Goal: Task Accomplishment & Management: Use online tool/utility

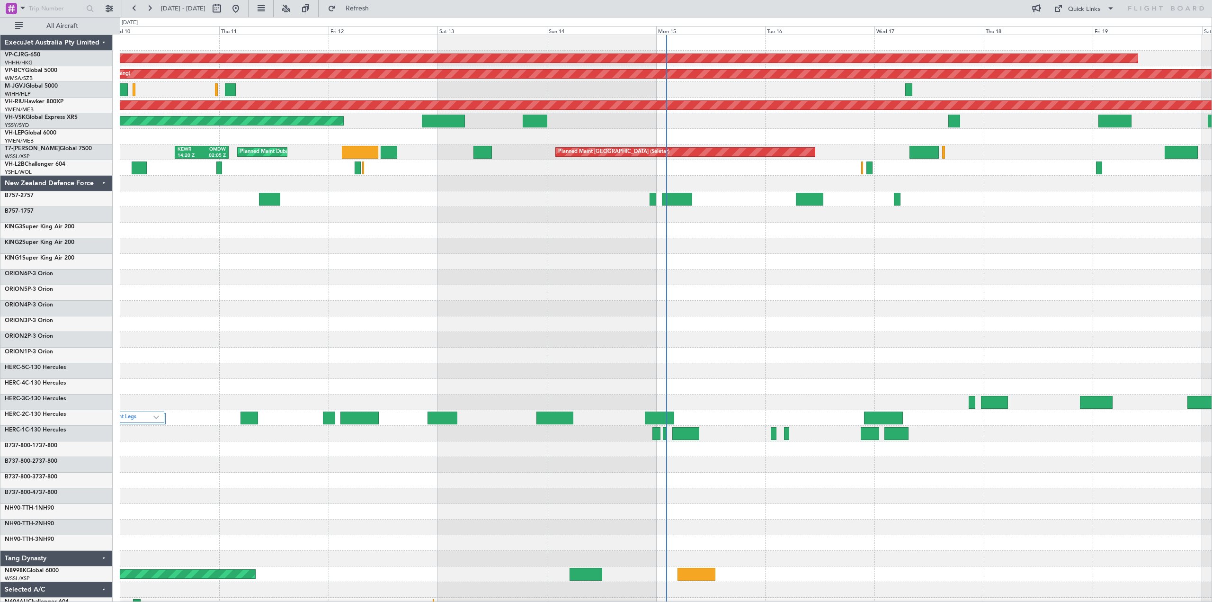
click at [103, 180] on div "New Zealand Defence Force" at bounding box center [56, 184] width 112 height 16
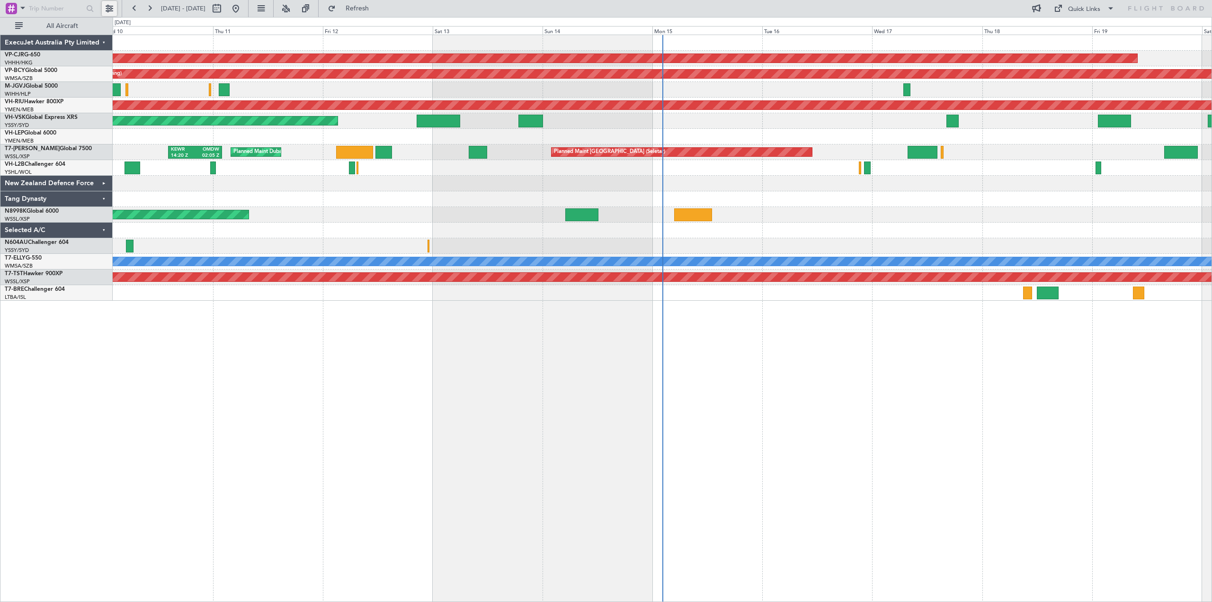
click at [109, 3] on button at bounding box center [109, 8] width 15 height 15
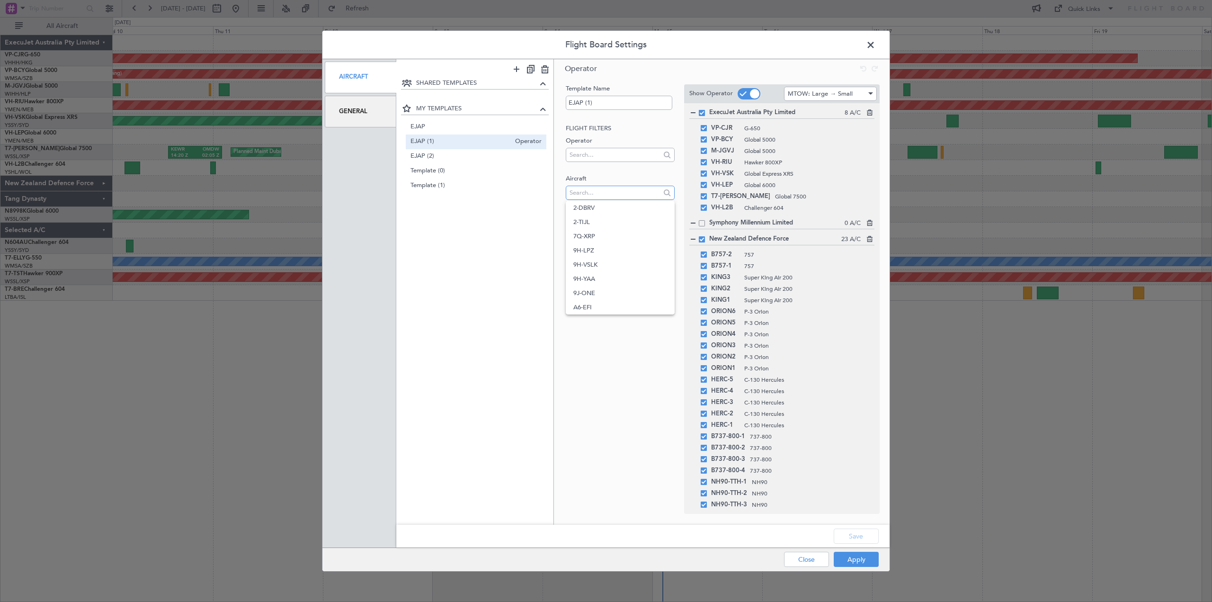
click at [603, 196] on input "text" at bounding box center [614, 193] width 90 height 14
type input "t7-p"
click at [609, 222] on span "T7-PJ29" at bounding box center [619, 222] width 93 height 14
click at [603, 187] on input "text" at bounding box center [614, 193] width 90 height 14
type input "t"
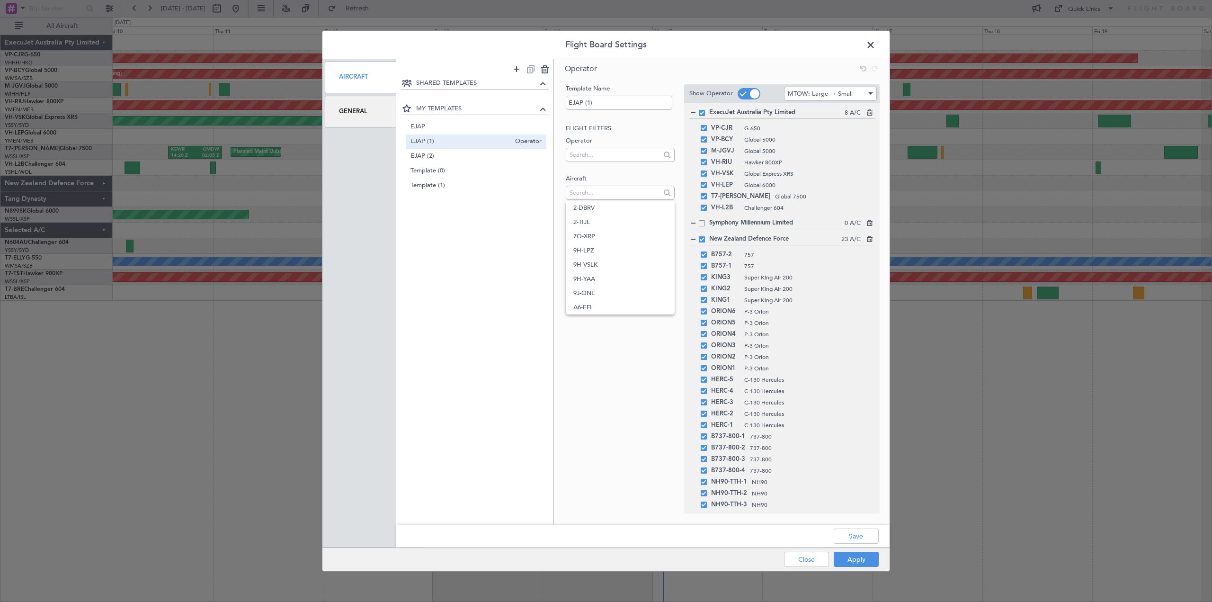
click at [649, 464] on div "Template Name EJAP (1) Flight filters Operator Aircraft Trip filters Sub-Charte…" at bounding box center [619, 289] width 110 height 411
click at [856, 533] on button "Save" at bounding box center [856, 535] width 45 height 15
click at [860, 557] on button "Apply" at bounding box center [856, 558] width 45 height 15
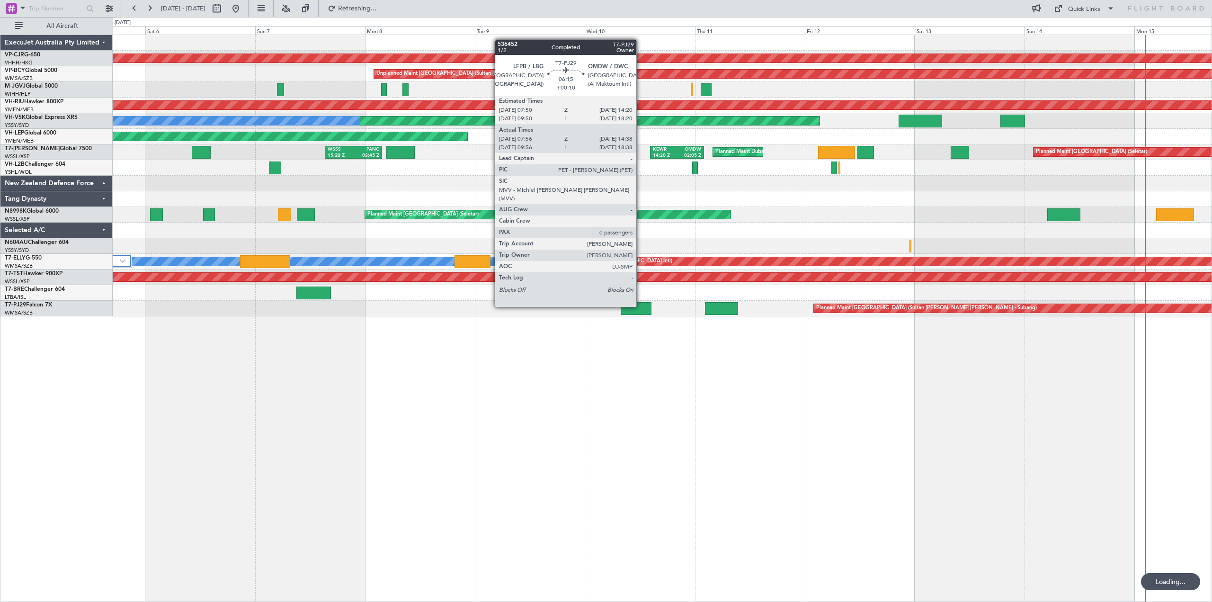
click at [640, 306] on div at bounding box center [636, 308] width 31 height 13
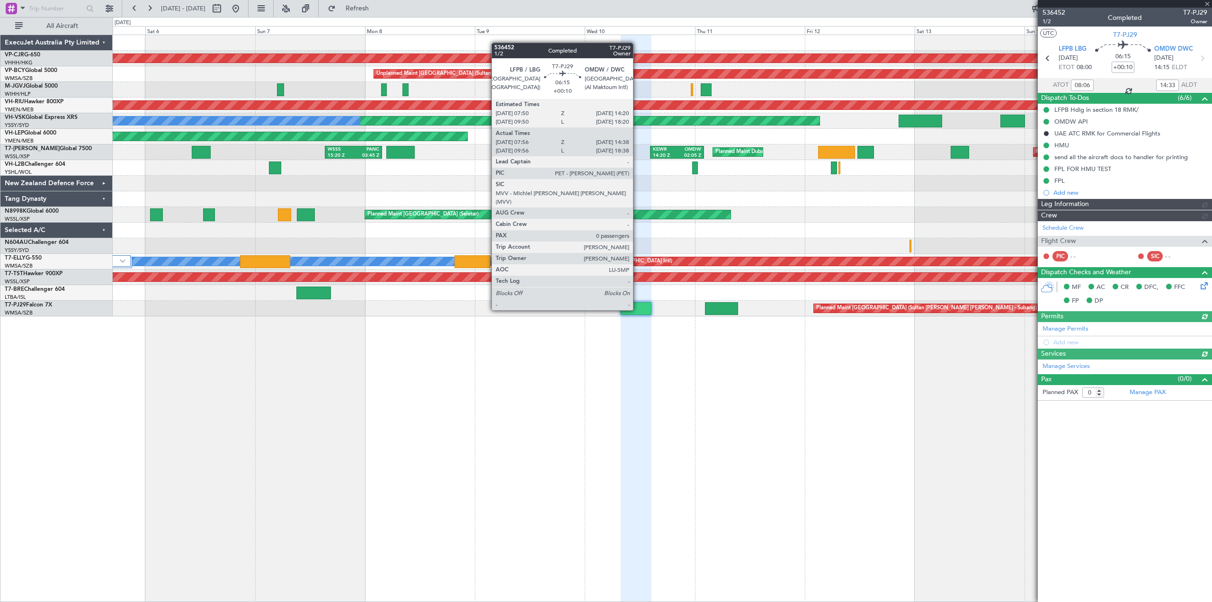
click at [637, 309] on div at bounding box center [636, 308] width 31 height 13
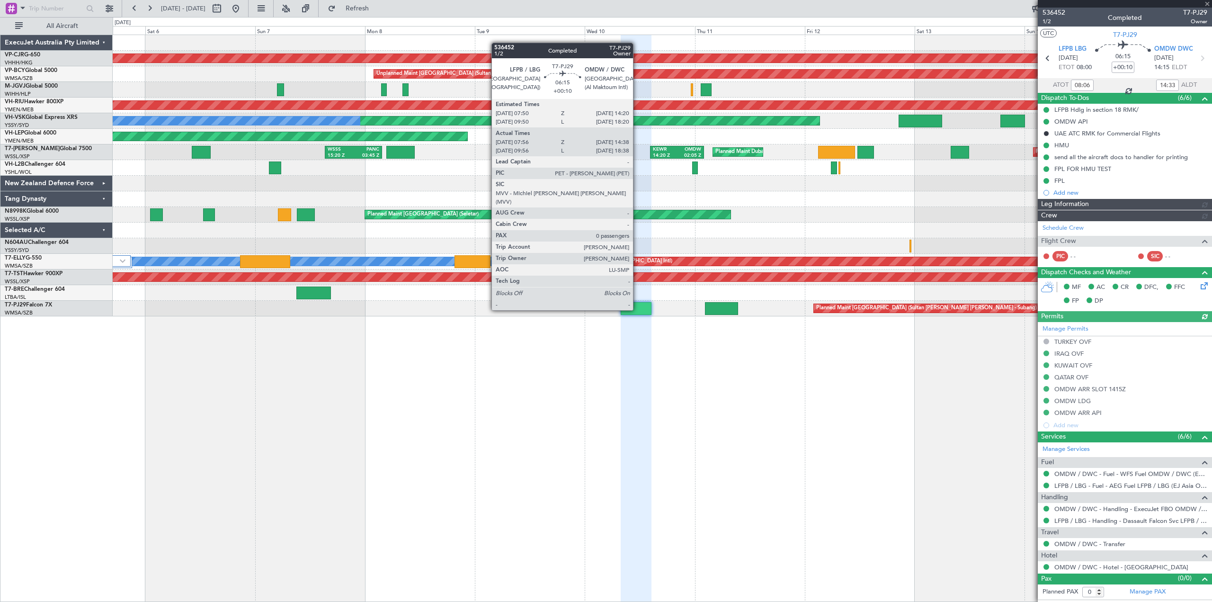
type input "[PERSON_NAME] (BTA)"
click at [637, 309] on div at bounding box center [636, 308] width 31 height 13
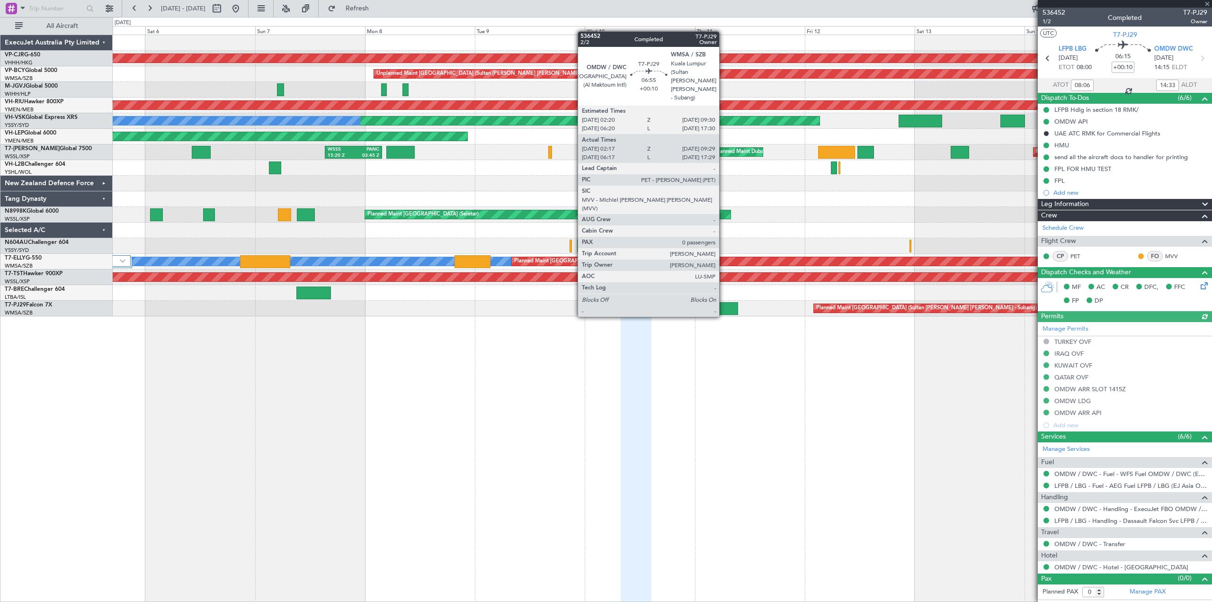
click at [723, 307] on div at bounding box center [721, 308] width 33 height 13
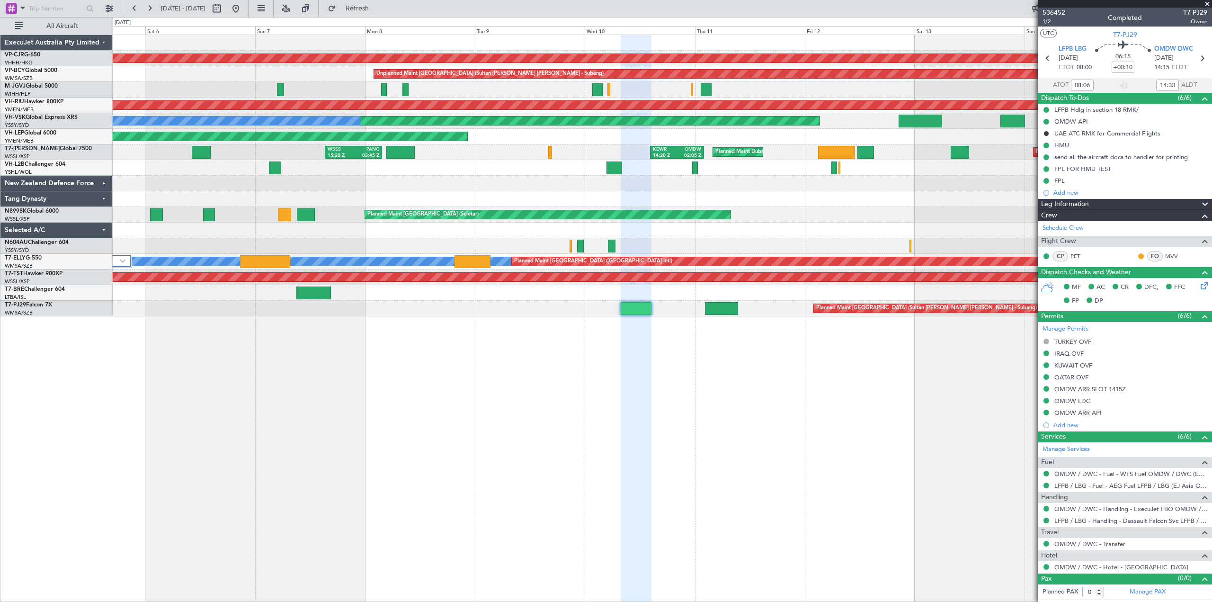
type input "[PERSON_NAME] (BTA)"
